Goal: Task Accomplishment & Management: Manage account settings

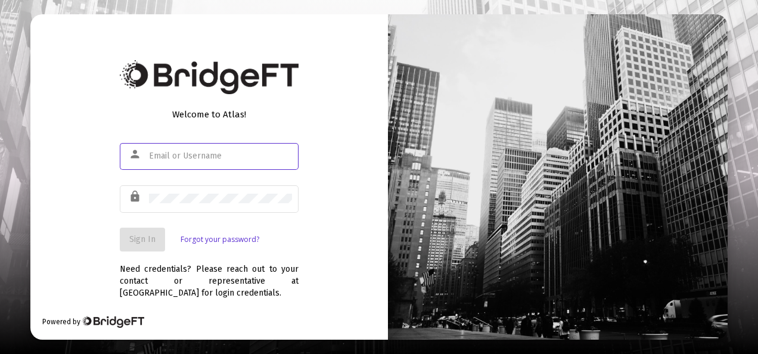
click at [238, 153] on input "text" at bounding box center [220, 156] width 143 height 10
type input "[EMAIL_ADDRESS][DOMAIN_NAME]"
click at [219, 191] on div at bounding box center [220, 198] width 143 height 29
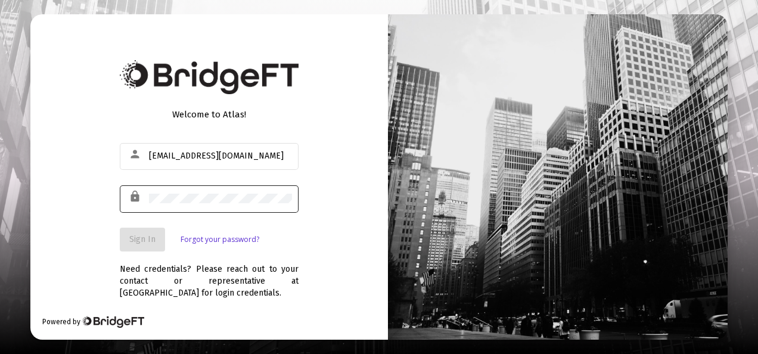
click at [213, 203] on div at bounding box center [220, 198] width 143 height 29
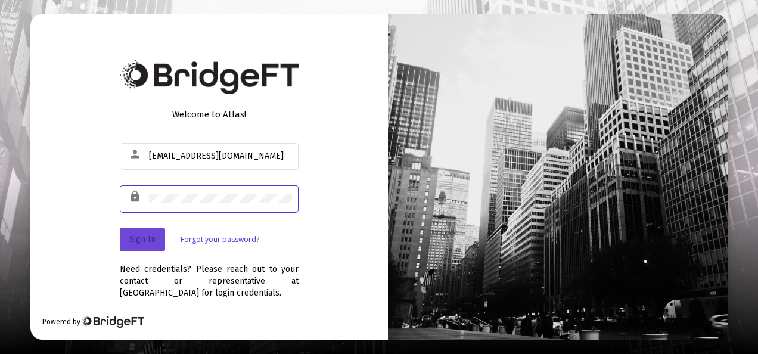
click at [144, 235] on span "Sign In" at bounding box center [142, 239] width 26 height 10
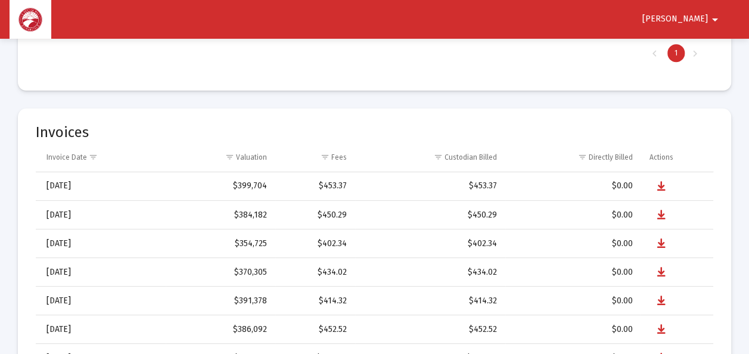
scroll to position [486, 0]
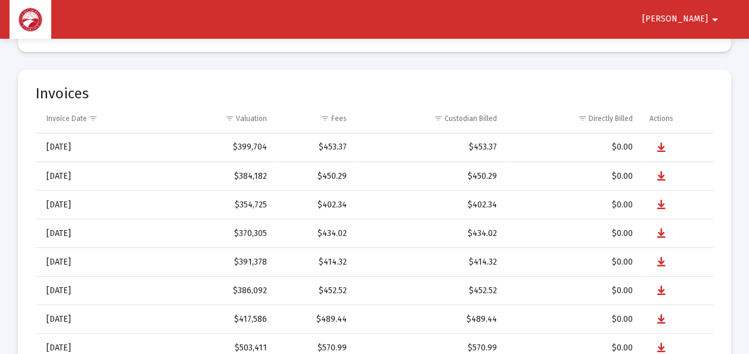
select select "View all"
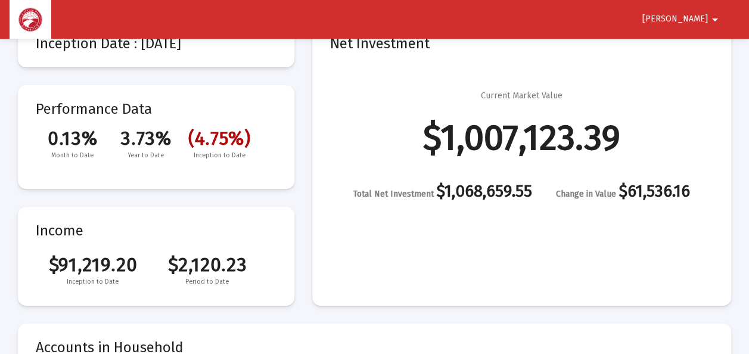
scroll to position [0, 0]
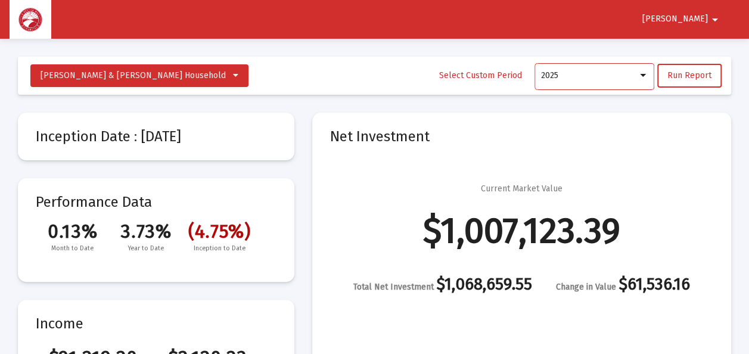
click at [644, 75] on div at bounding box center [643, 75] width 6 height 3
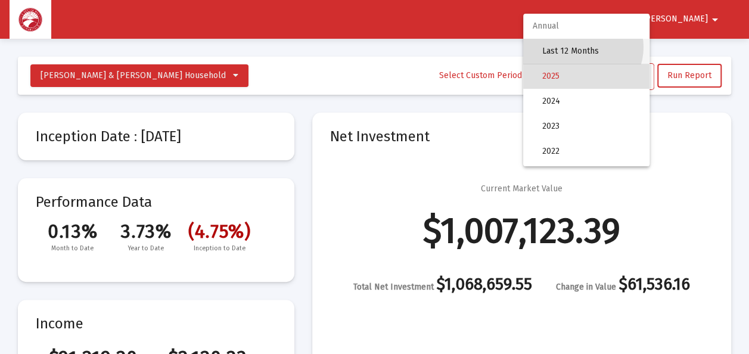
click at [582, 47] on span "Last 12 Months" at bounding box center [591, 51] width 98 height 25
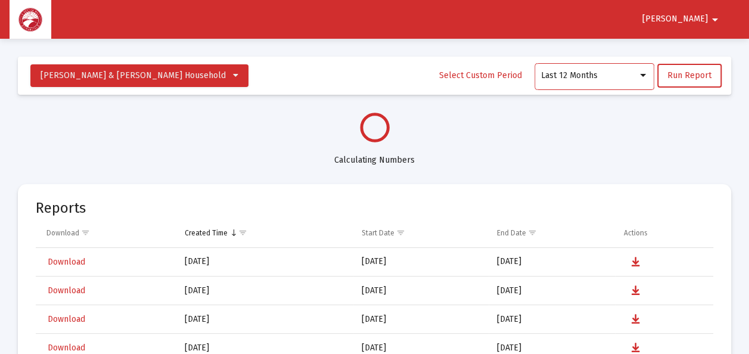
select select "View all"
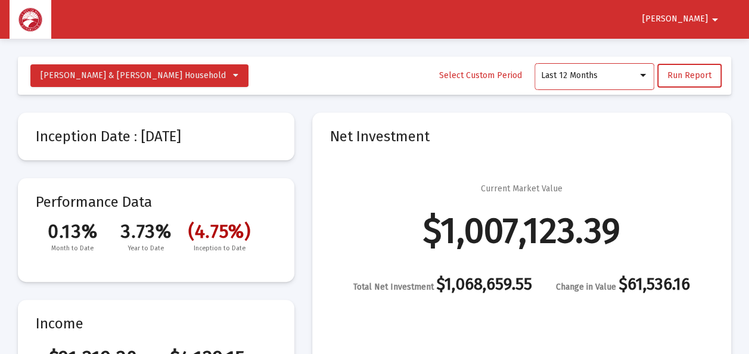
click at [647, 75] on div at bounding box center [643, 76] width 11 height 10
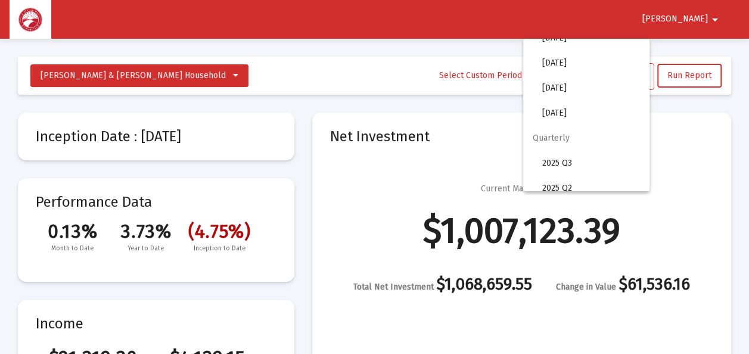
scroll to position [398, 0]
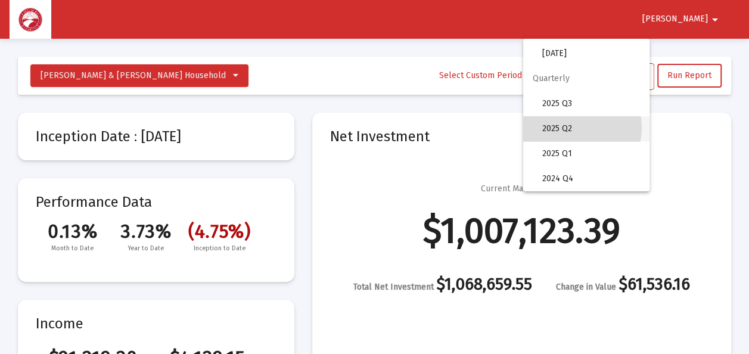
click at [568, 128] on span "2025 Q2" at bounding box center [591, 128] width 98 height 25
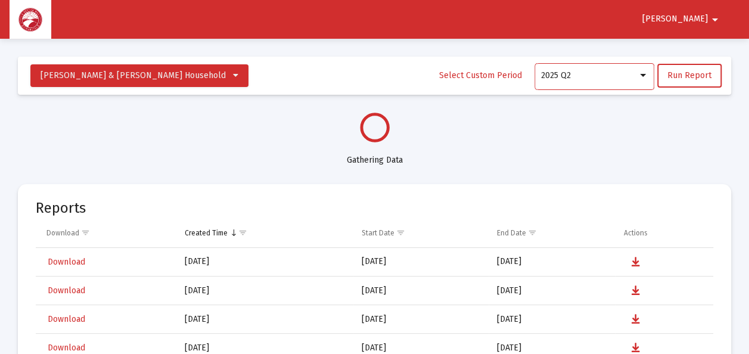
select select "View all"
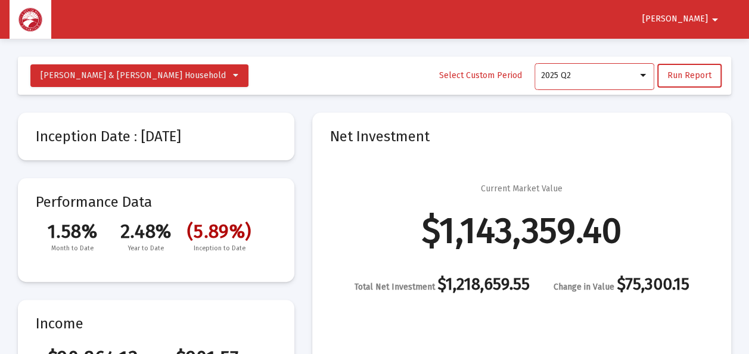
click at [646, 76] on div at bounding box center [643, 75] width 6 height 3
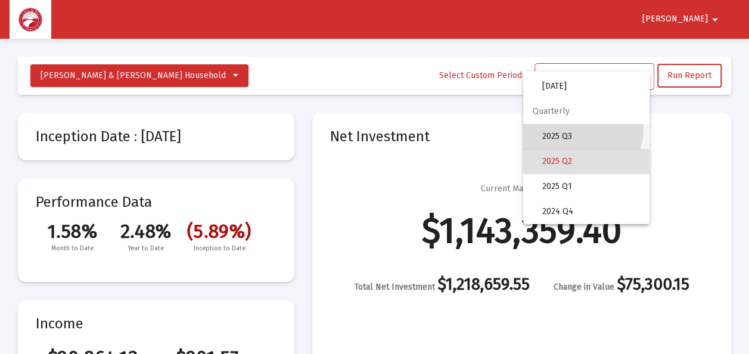
click at [575, 129] on span "2025 Q3" at bounding box center [591, 136] width 98 height 25
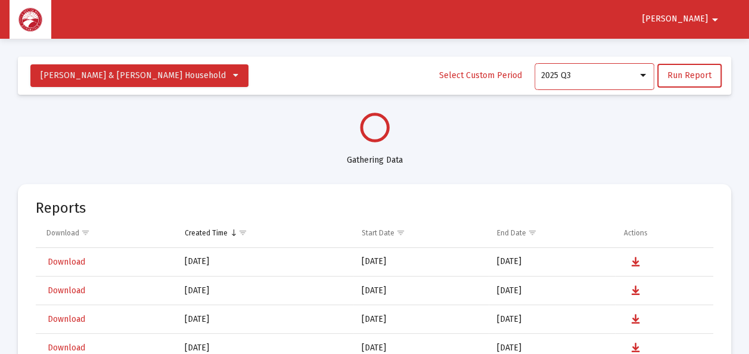
select select "View all"
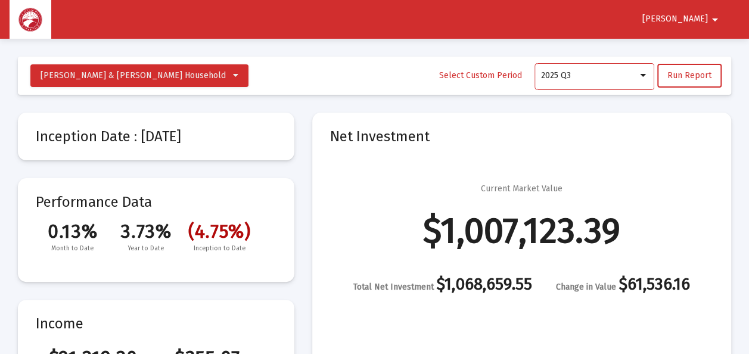
click at [644, 75] on div at bounding box center [643, 75] width 6 height 3
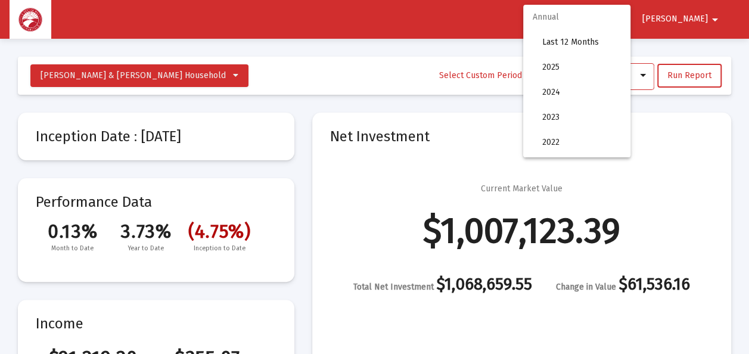
scroll to position [392, 0]
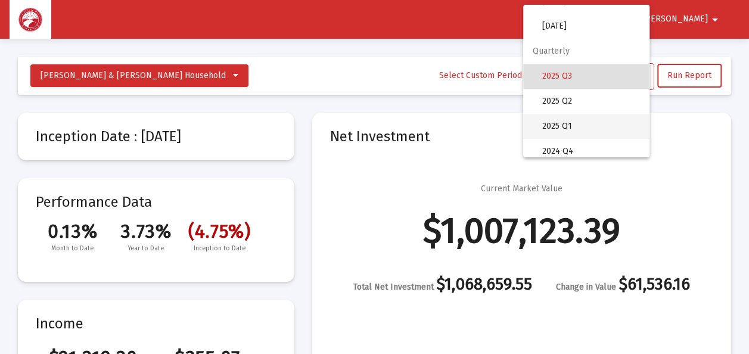
click at [572, 118] on span "2025 Q1" at bounding box center [591, 126] width 98 height 25
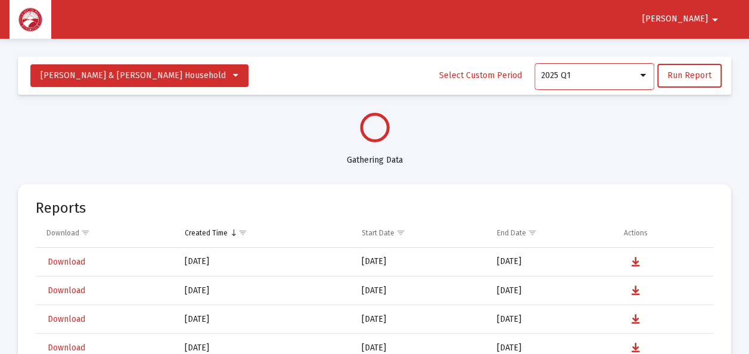
select select "View 3 months"
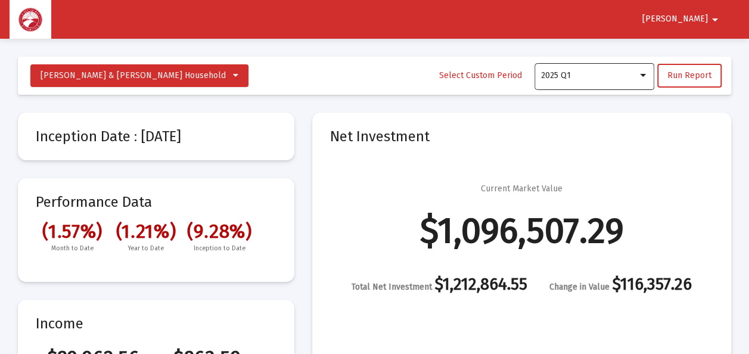
click at [647, 70] on div "2025 Q1" at bounding box center [594, 75] width 107 height 29
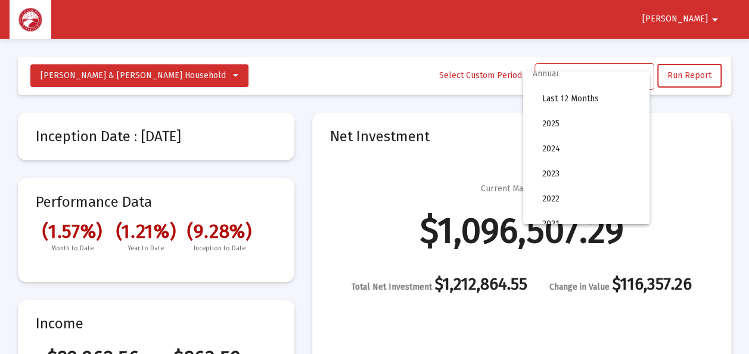
scroll to position [0, 0]
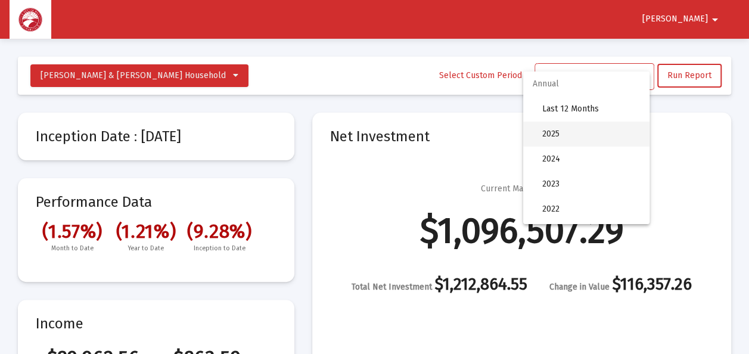
click at [562, 129] on span "2025" at bounding box center [591, 134] width 98 height 25
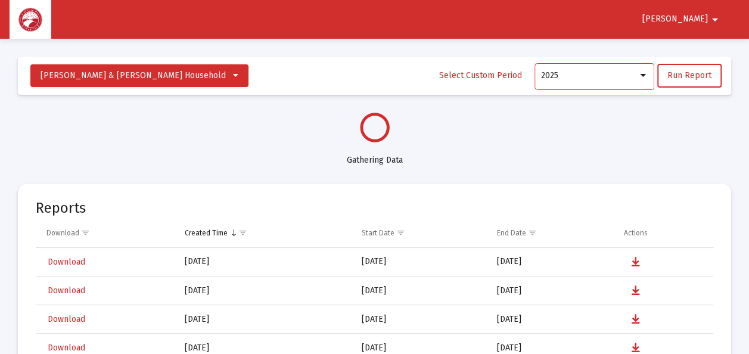
select select "View all"
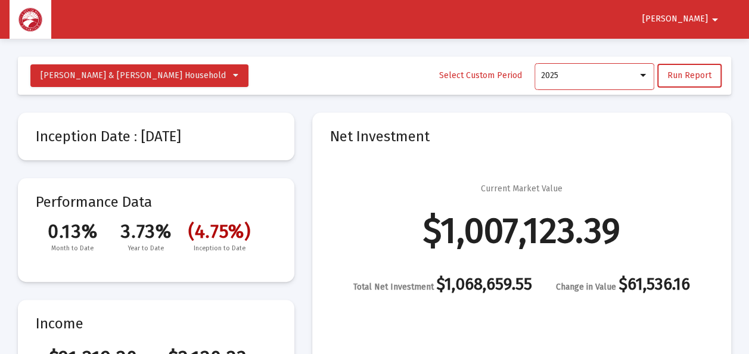
click at [714, 16] on mat-icon "arrow_drop_down" at bounding box center [715, 20] width 14 height 24
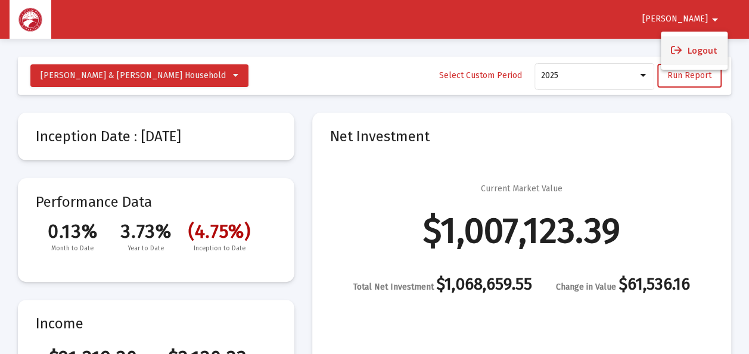
click at [697, 48] on button "Logout" at bounding box center [694, 50] width 67 height 29
